Goal: Check status: Check status

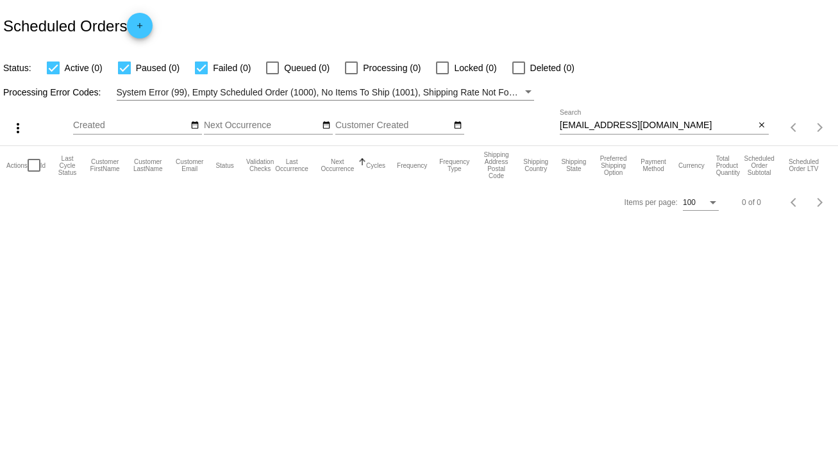
drag, startPoint x: 667, startPoint y: 124, endPoint x: 612, endPoint y: 115, distance: 55.9
click at [567, 121] on div "[EMAIL_ADDRESS][DOMAIN_NAME] Search" at bounding box center [658, 122] width 196 height 25
drag, startPoint x: 678, startPoint y: 120, endPoint x: 554, endPoint y: 133, distance: 125.1
click at [554, 133] on div "more_vert Sep Jan Feb Mar [DATE]" at bounding box center [419, 124] width 838 height 46
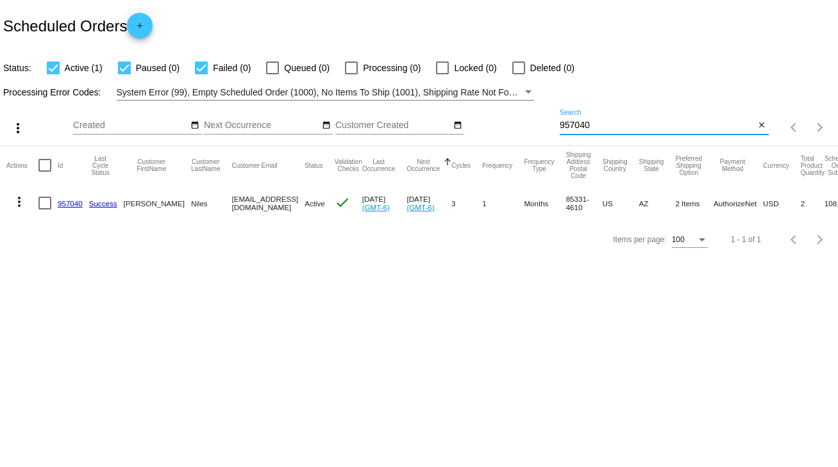
type input "957040"
click at [76, 198] on mat-cell "957040" at bounding box center [73, 203] width 31 height 37
click at [70, 201] on link "957040" at bounding box center [70, 203] width 25 height 8
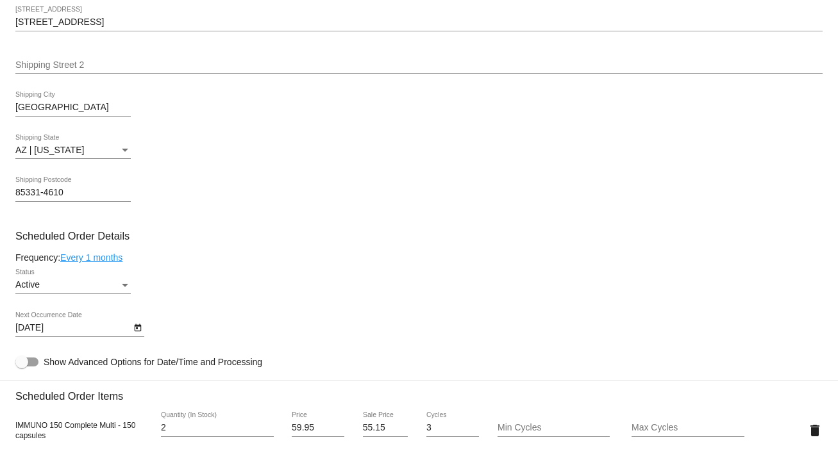
scroll to position [564, 0]
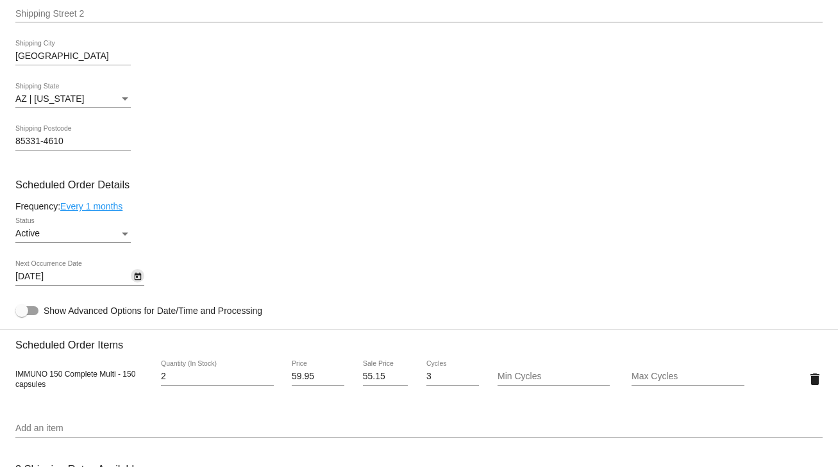
click at [137, 280] on icon "Open calendar" at bounding box center [137, 277] width 7 height 8
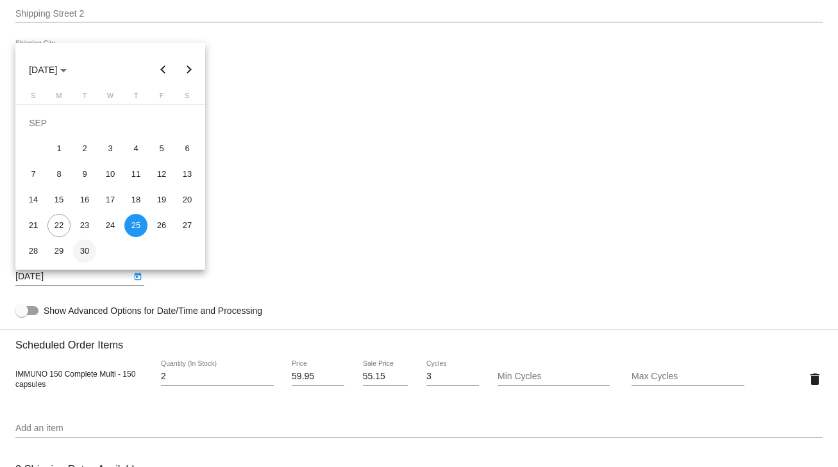
click at [88, 252] on div "30" at bounding box center [84, 251] width 23 height 23
type input "[DATE]"
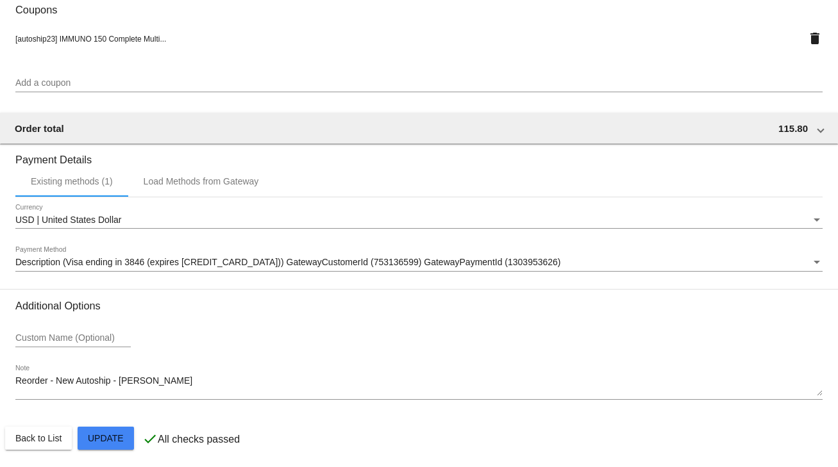
scroll to position [1135, 0]
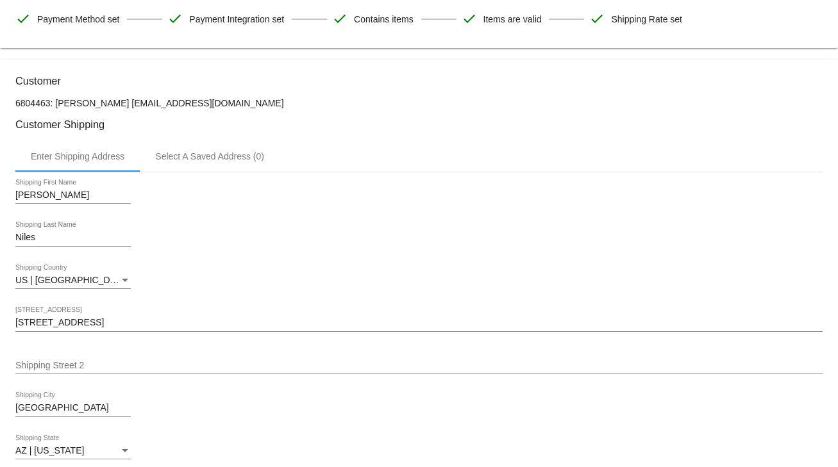
scroll to position [0, 0]
